Goal: Obtain resource: Download file/media

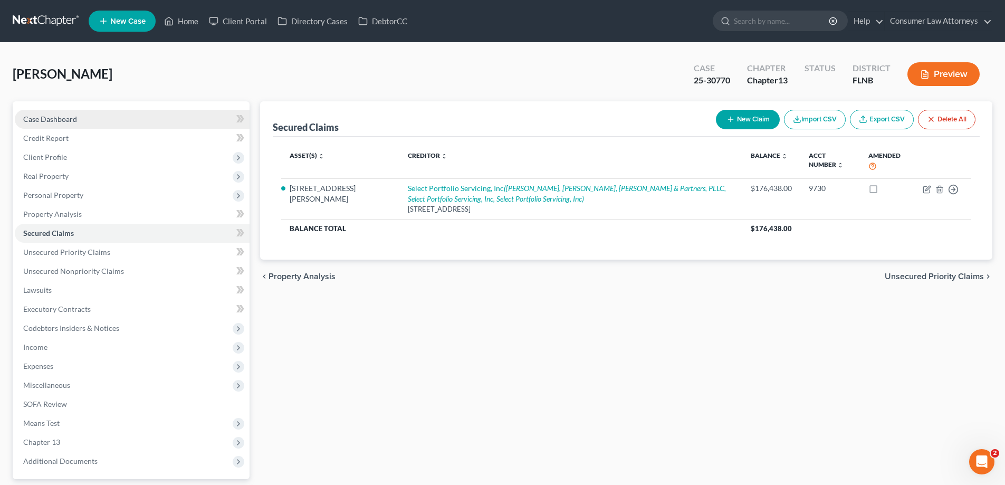
click at [68, 115] on span "Case Dashboard" at bounding box center [50, 119] width 54 height 9
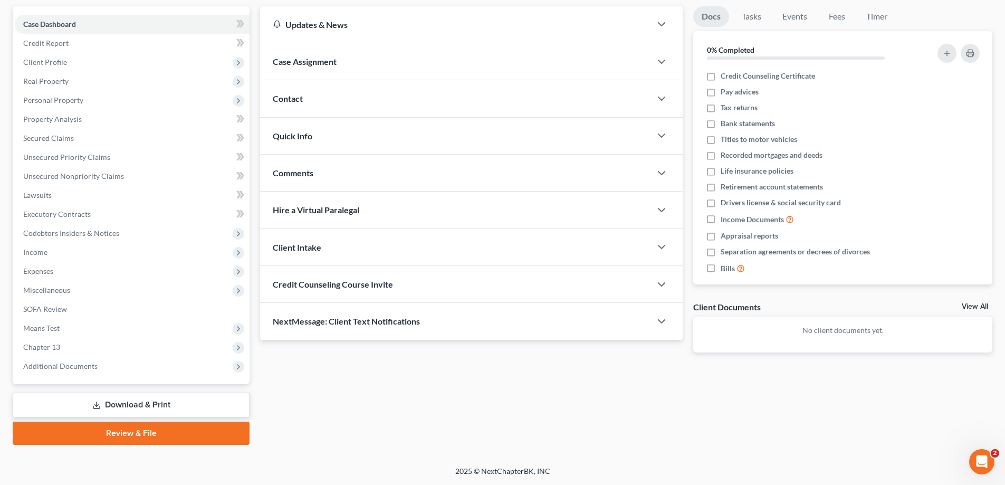
click at [149, 411] on link "Download & Print" at bounding box center [131, 405] width 237 height 25
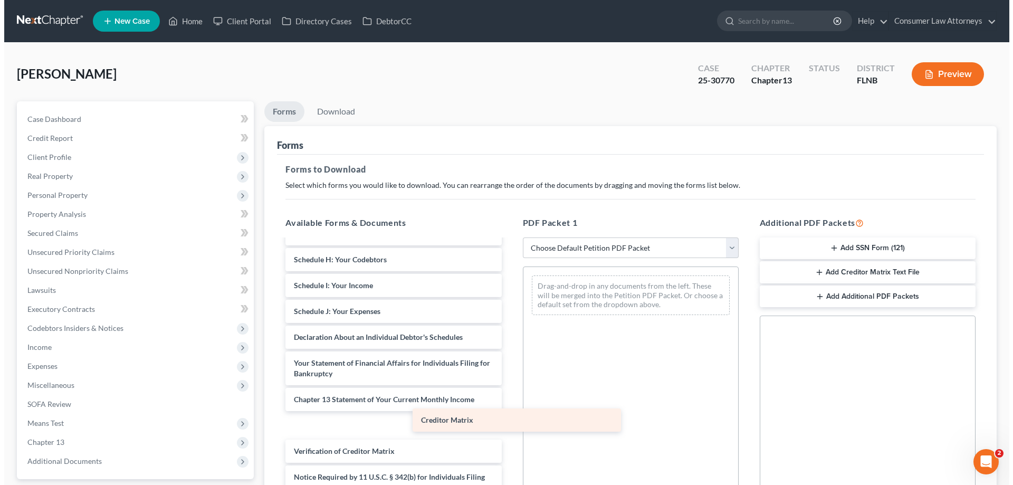
scroll to position [158, 0]
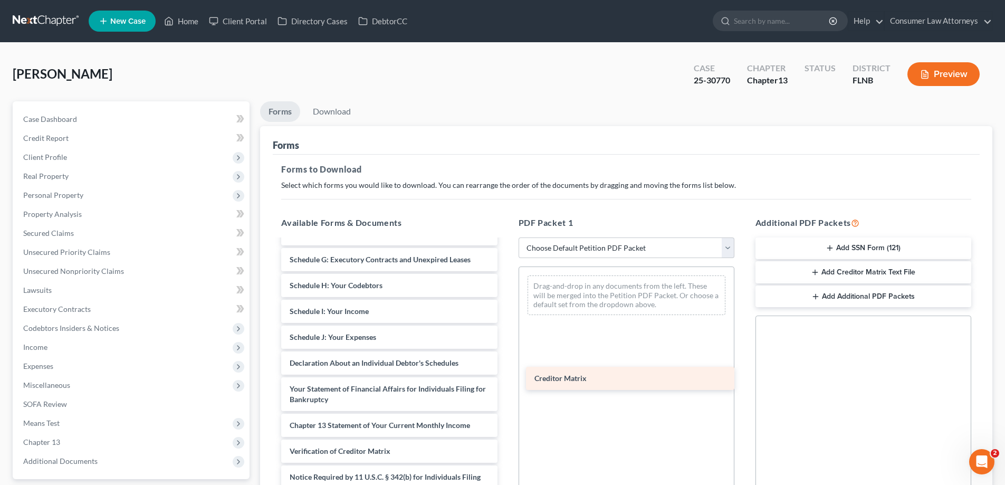
drag, startPoint x: 380, startPoint y: 419, endPoint x: 625, endPoint y: 372, distance: 249.3
click at [506, 372] on div "Creditor Matrix Voluntary Petition for Individuals Filing for Bankruptcy Summar…" at bounding box center [389, 303] width 233 height 443
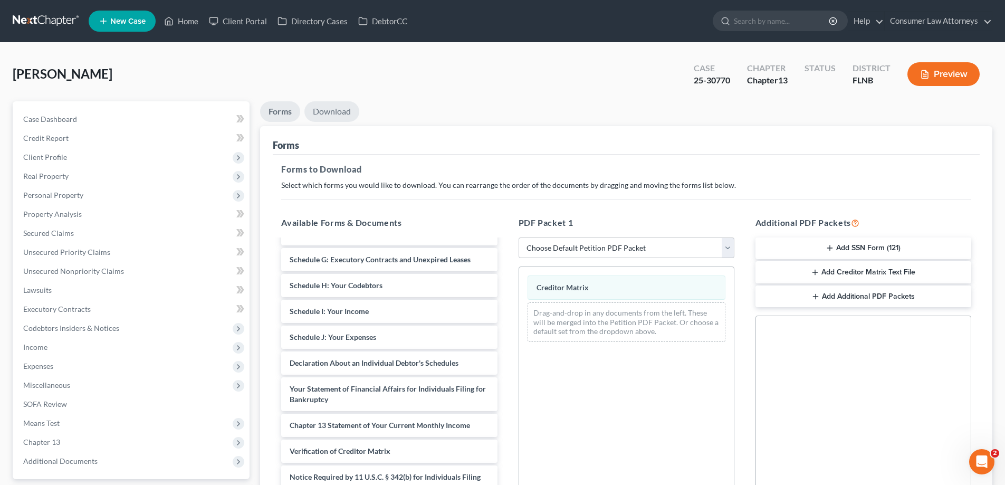
click at [337, 113] on link "Download" at bounding box center [332, 111] width 55 height 21
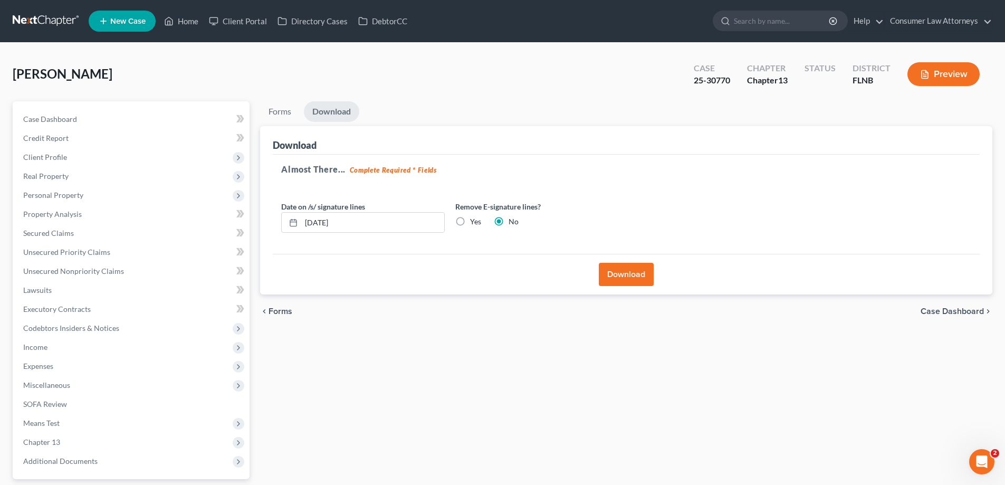
click at [640, 279] on button "Download" at bounding box center [626, 274] width 55 height 23
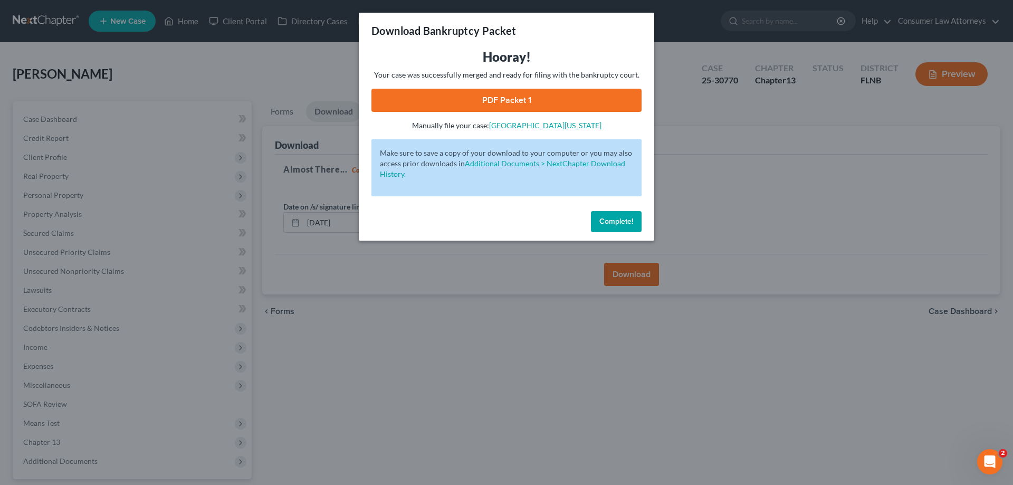
click at [497, 99] on link "PDF Packet 1" at bounding box center [507, 100] width 270 height 23
click at [635, 224] on button "Complete!" at bounding box center [616, 221] width 51 height 21
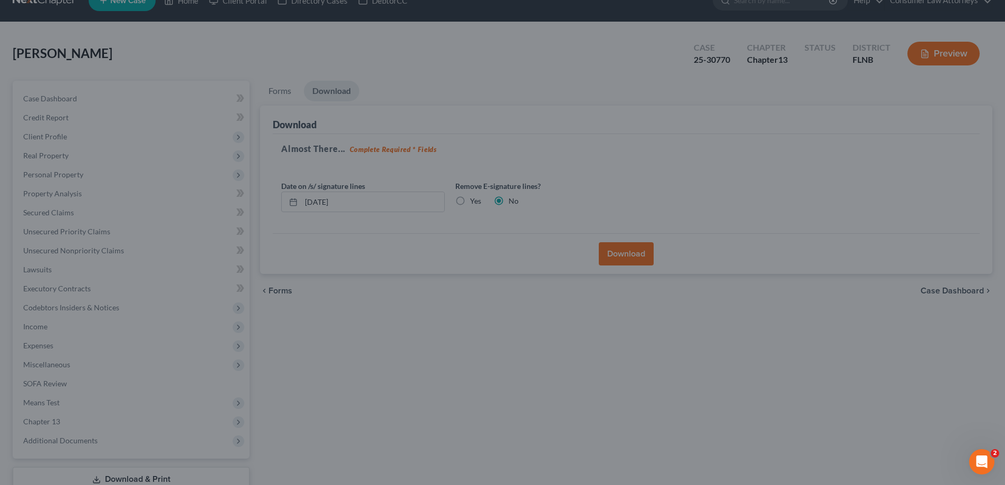
scroll to position [95, 0]
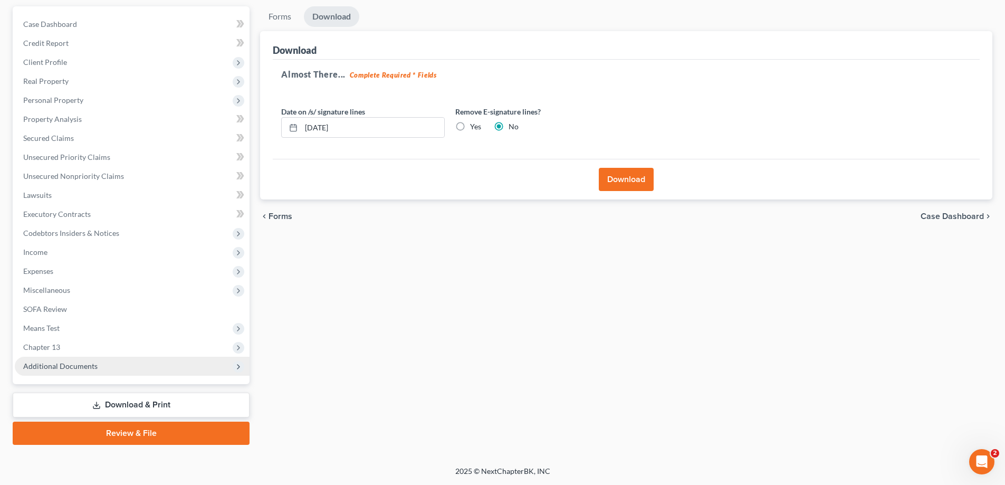
click at [70, 372] on span "Additional Documents" at bounding box center [132, 366] width 235 height 19
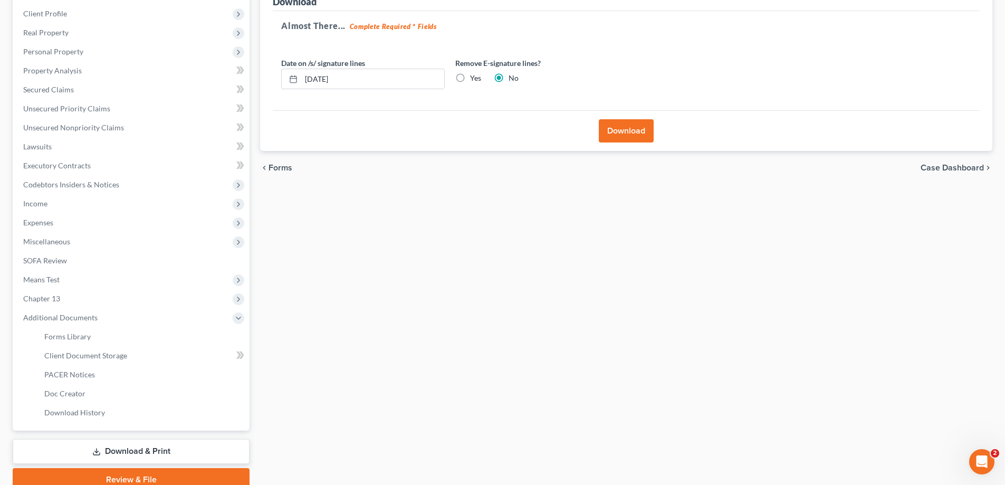
scroll to position [190, 0]
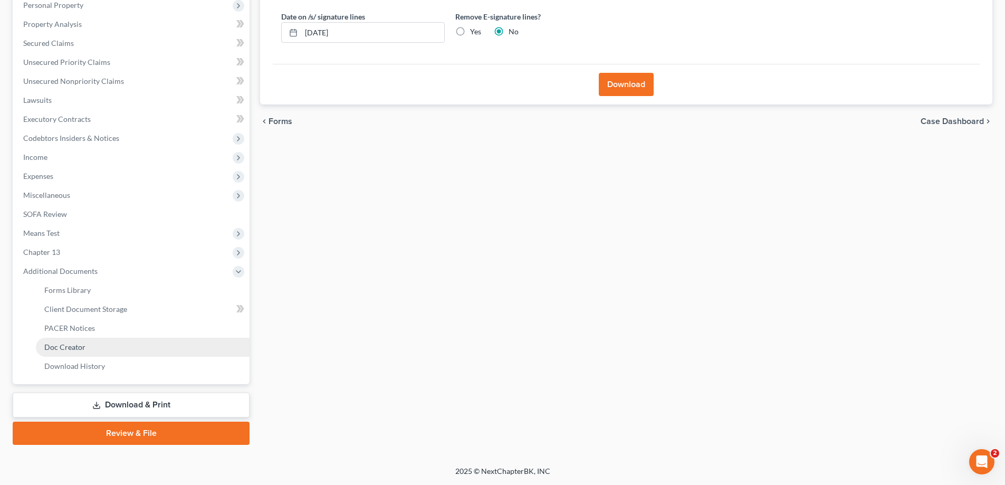
click at [64, 348] on span "Doc Creator" at bounding box center [64, 347] width 41 height 9
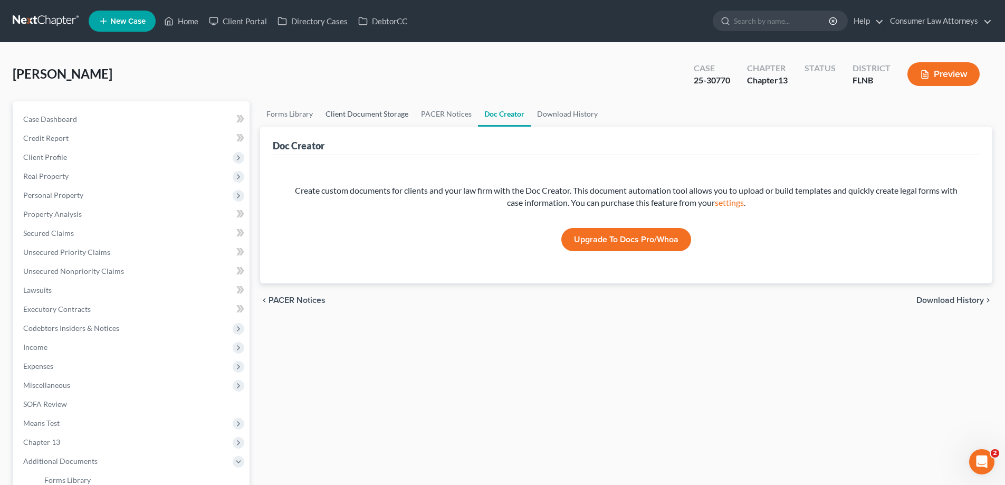
click at [365, 112] on link "Client Document Storage" at bounding box center [367, 113] width 96 height 25
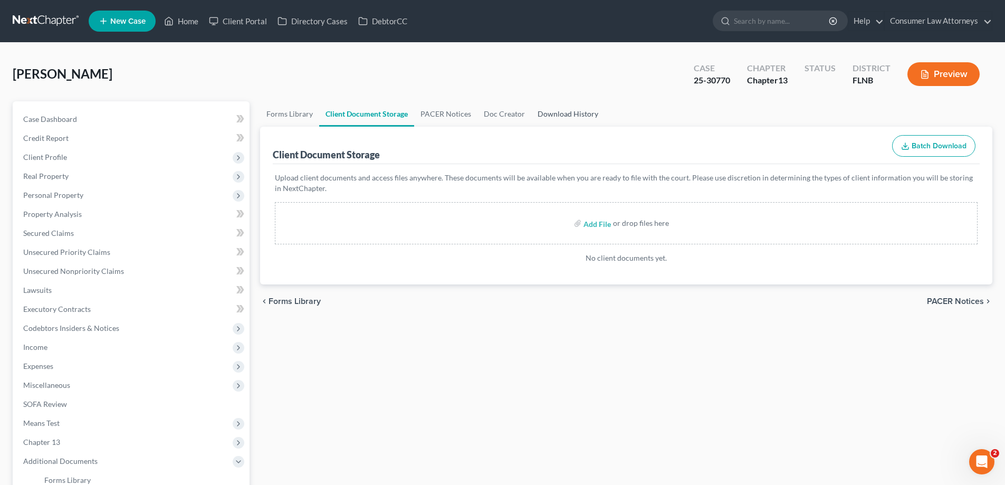
click at [572, 115] on link "Download History" at bounding box center [567, 113] width 73 height 25
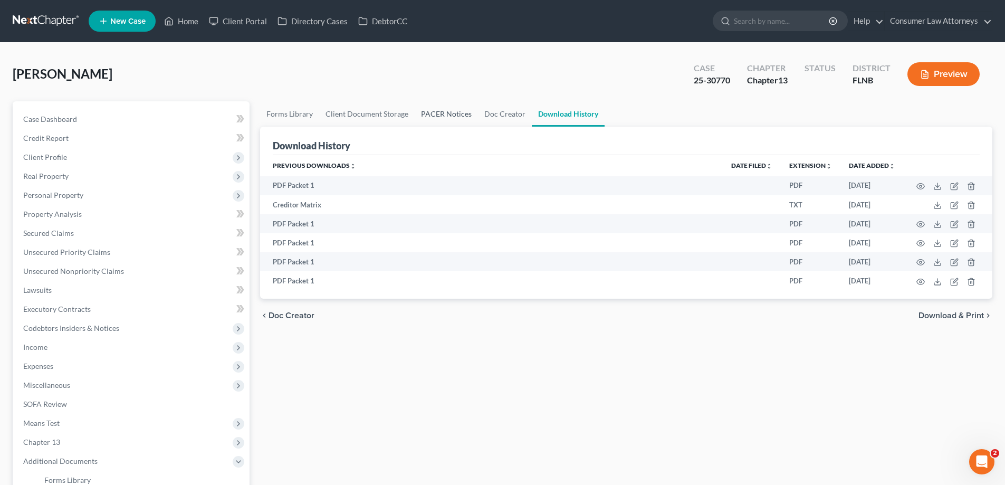
click at [449, 118] on link "PACER Notices" at bounding box center [446, 113] width 63 height 25
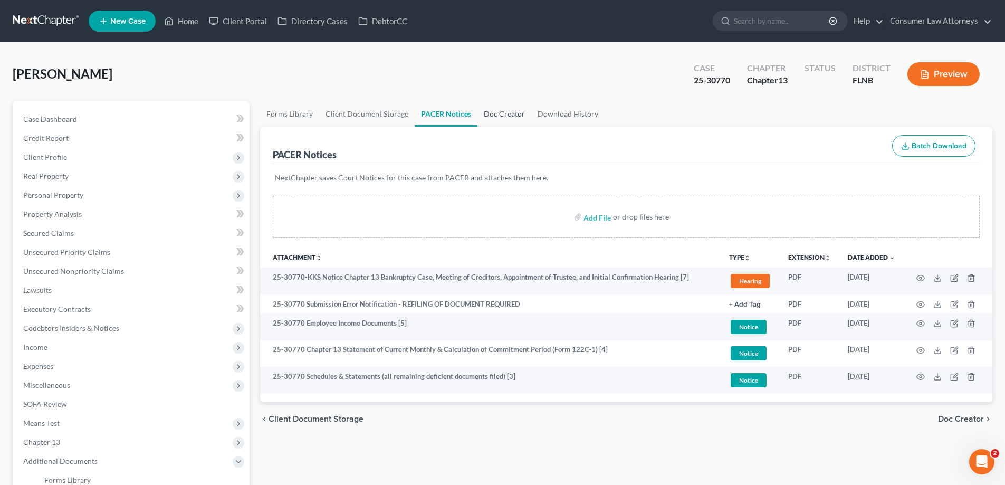
click at [502, 118] on link "Doc Creator" at bounding box center [505, 113] width 54 height 25
